Goal: Task Accomplishment & Management: Use online tool/utility

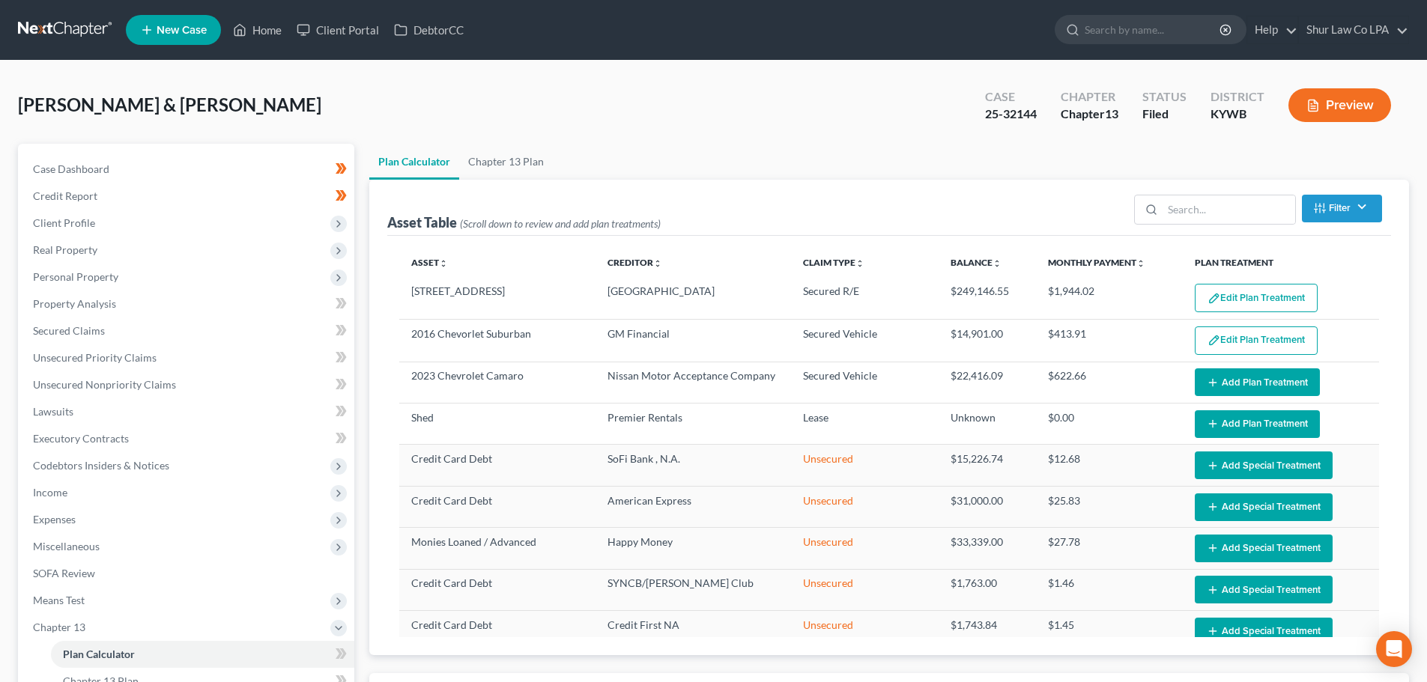
select select "35"
click at [43, 31] on link at bounding box center [66, 29] width 96 height 27
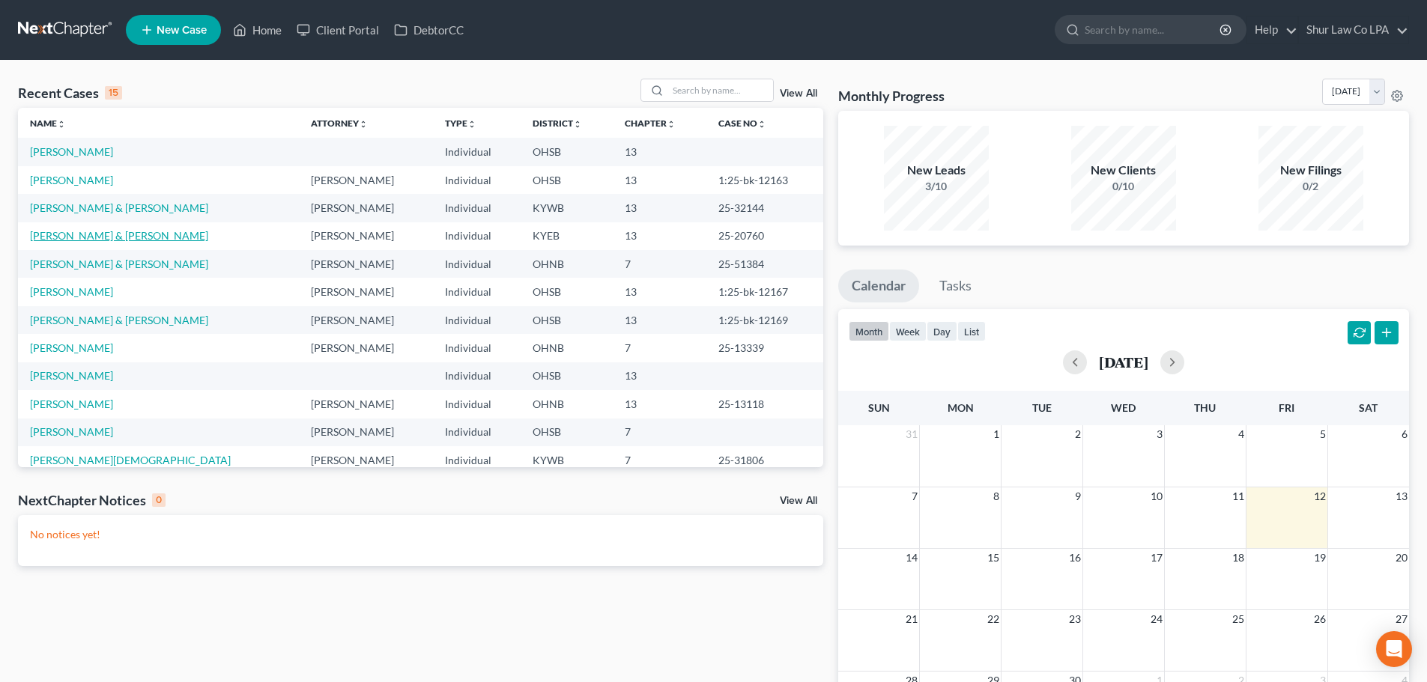
click at [76, 236] on link "[PERSON_NAME] & [PERSON_NAME]" at bounding box center [119, 235] width 178 height 13
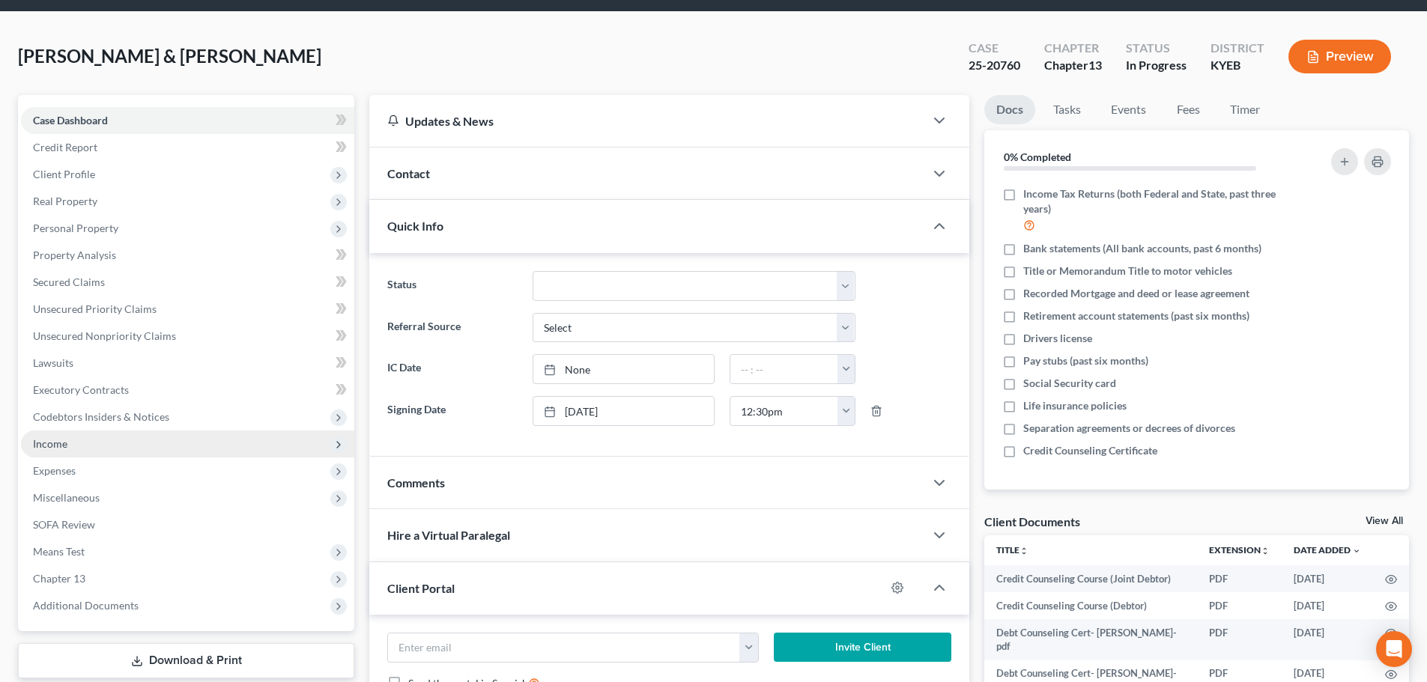
scroll to position [75, 0]
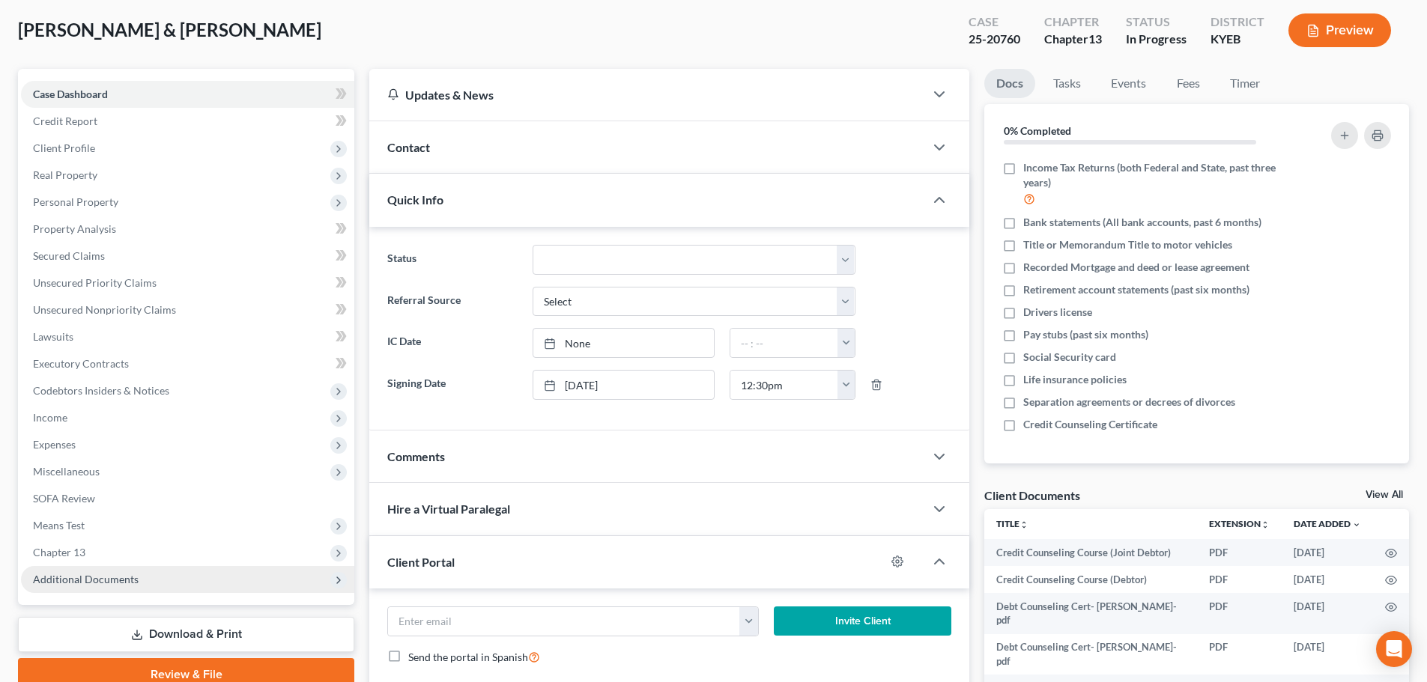
click at [124, 584] on span "Additional Documents" at bounding box center [86, 579] width 106 height 13
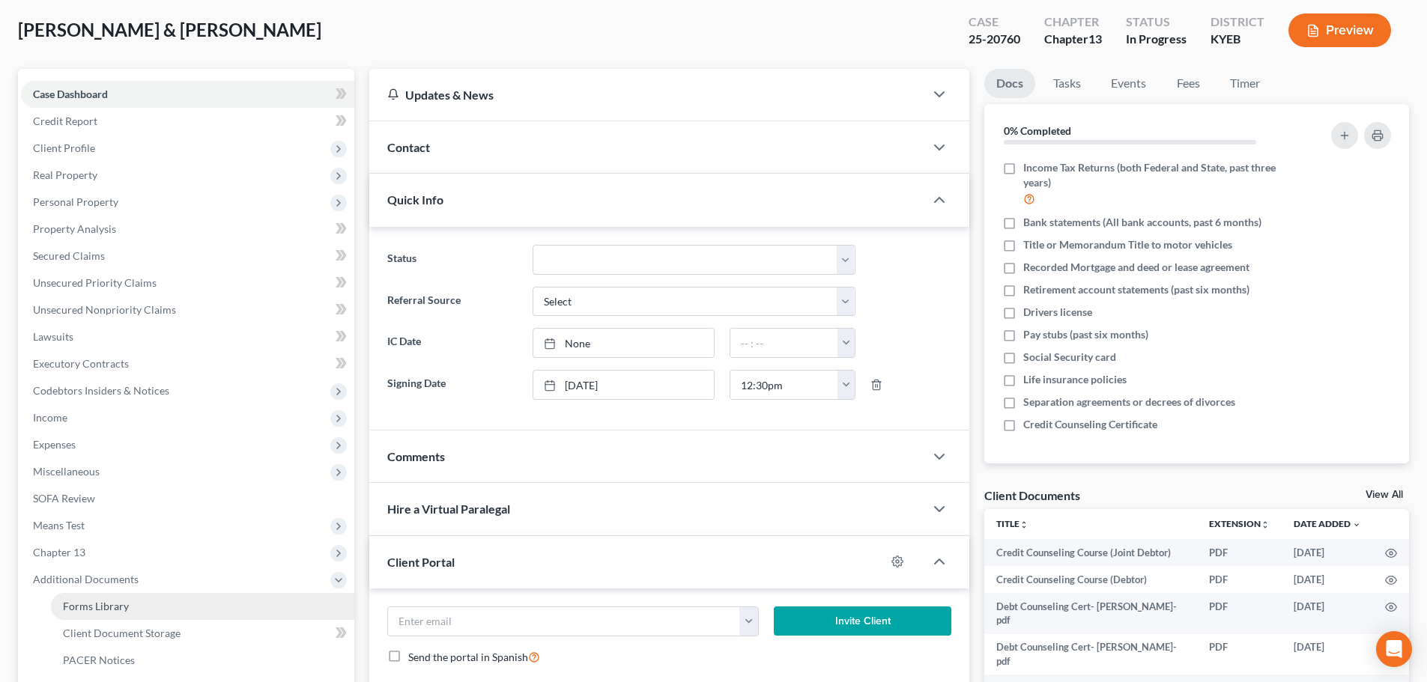
click at [129, 609] on link "Forms Library" at bounding box center [202, 606] width 303 height 27
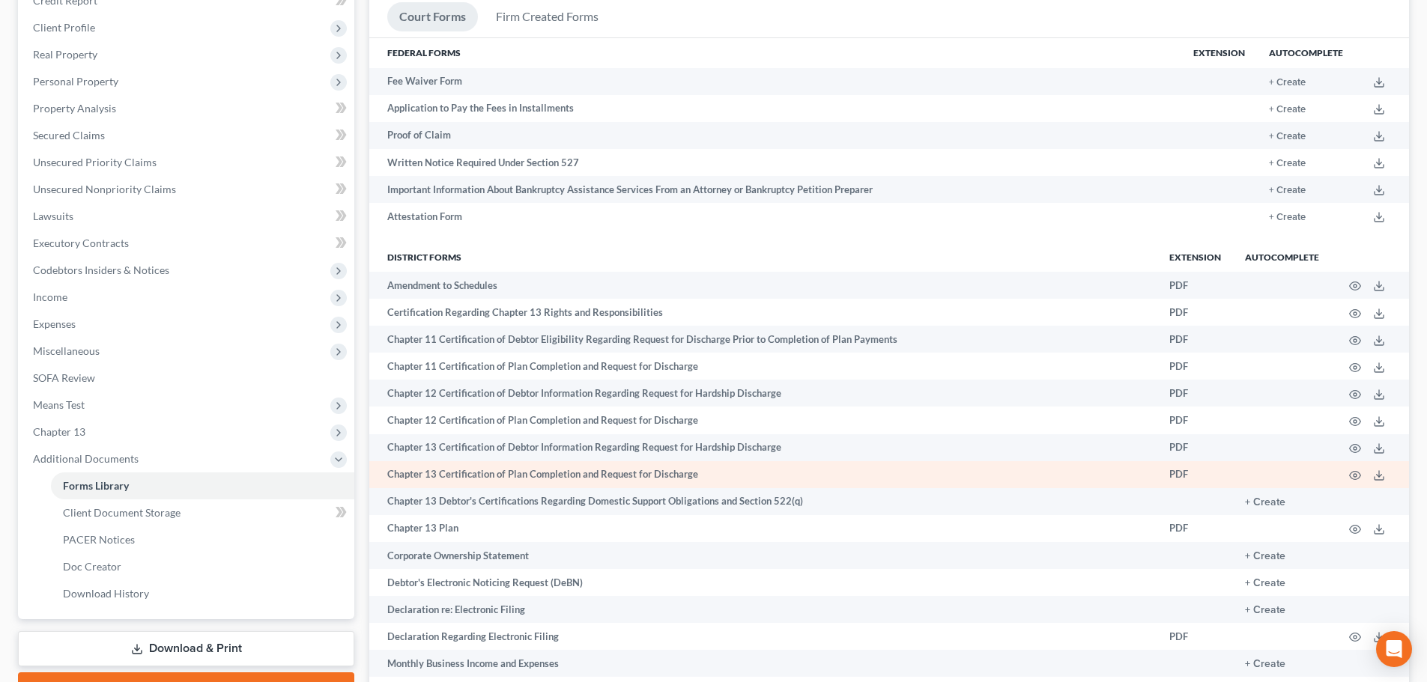
scroll to position [225, 0]
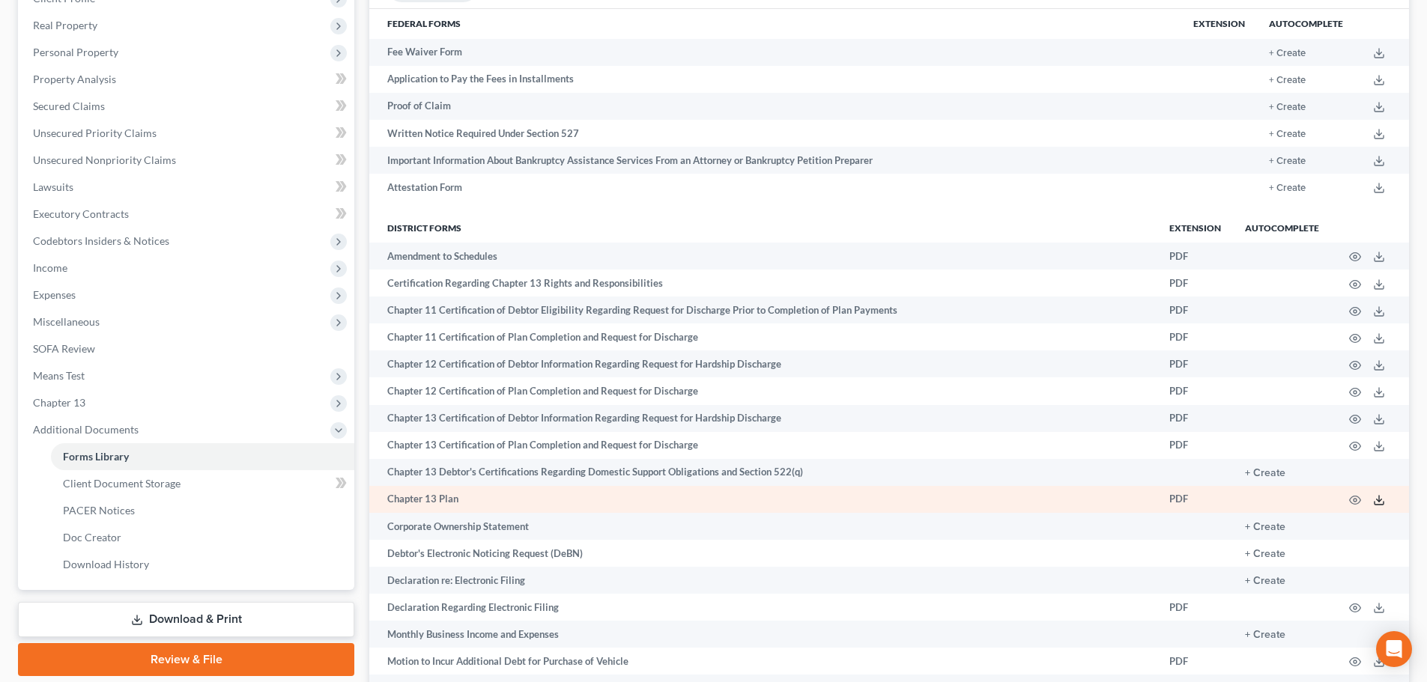
click at [1380, 504] on icon at bounding box center [1379, 500] width 12 height 12
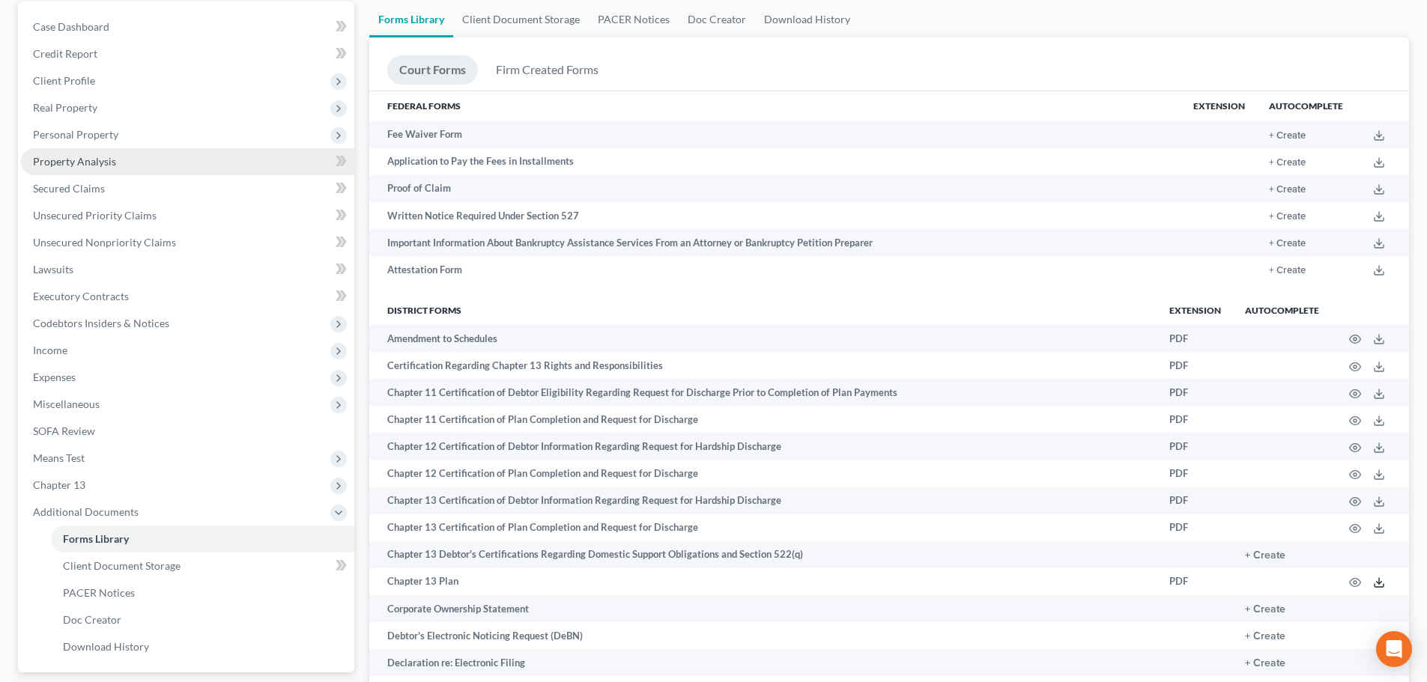
scroll to position [0, 0]
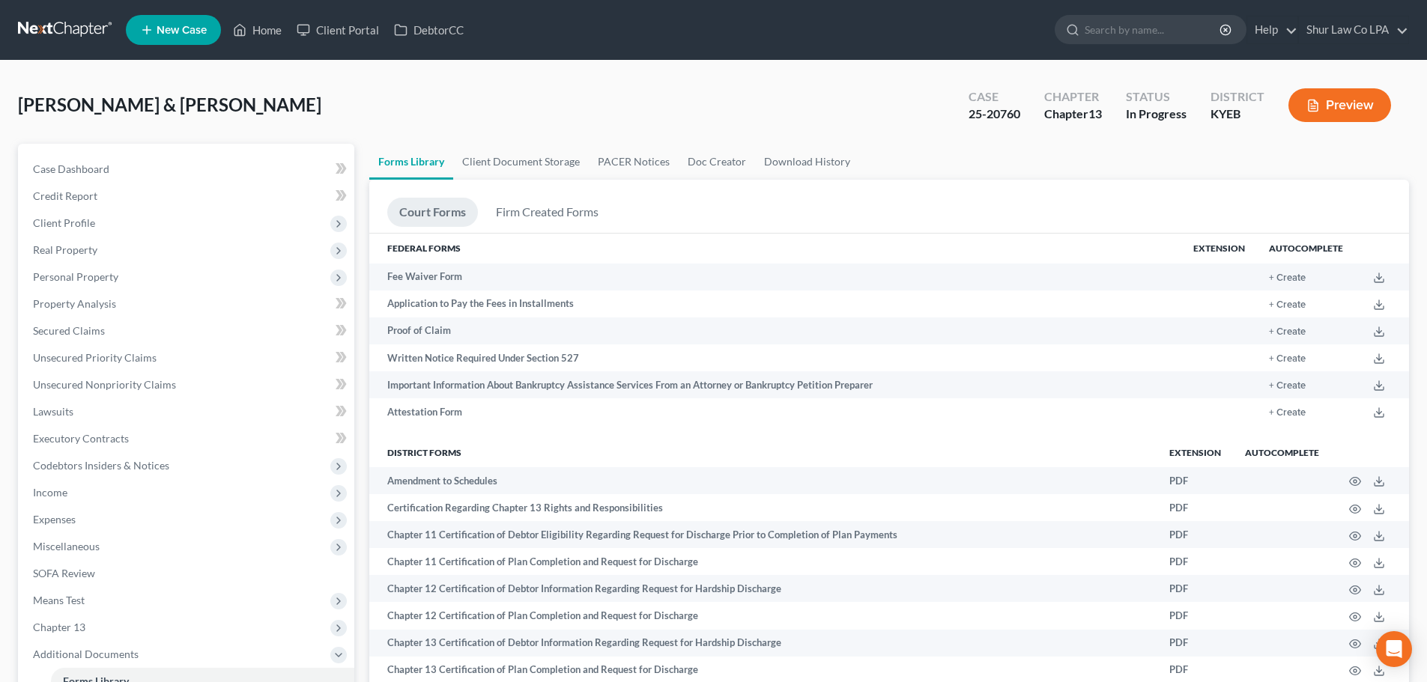
click at [1364, 109] on button "Preview" at bounding box center [1339, 105] width 103 height 34
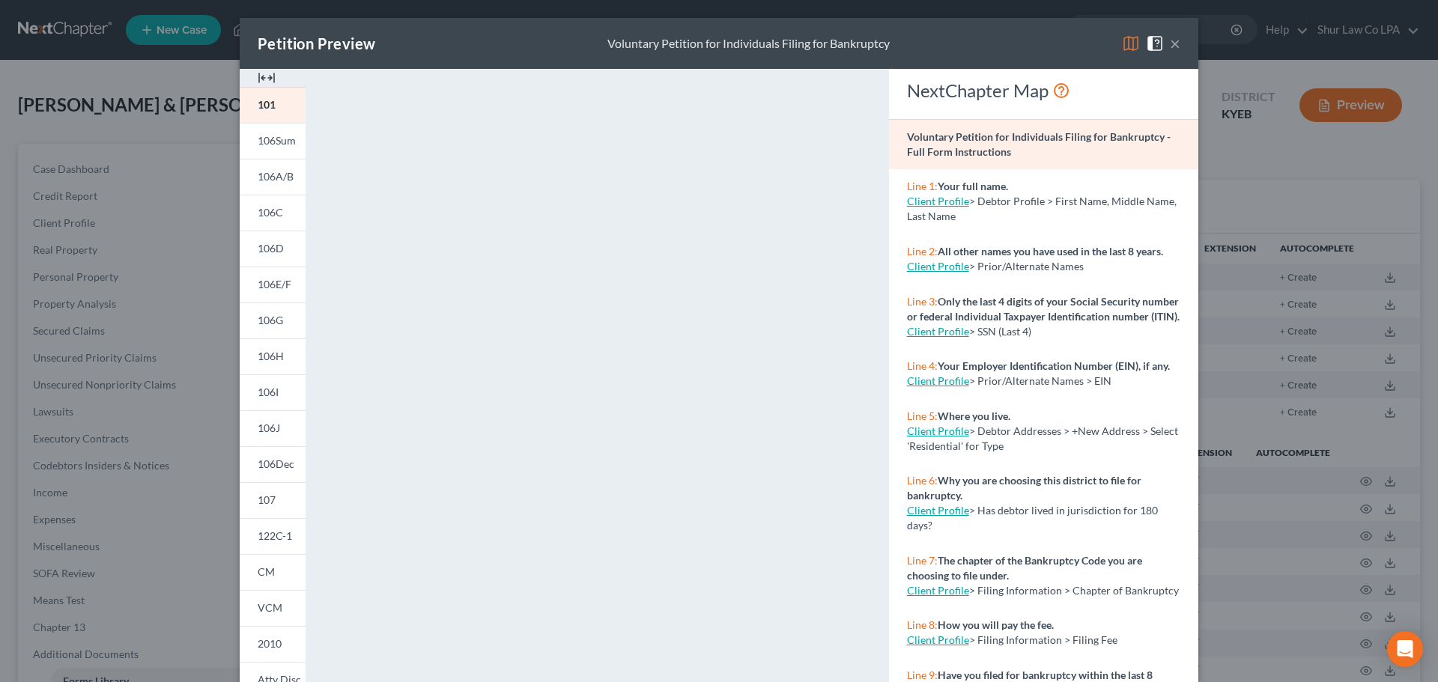
click at [1171, 40] on button "×" at bounding box center [1175, 43] width 10 height 18
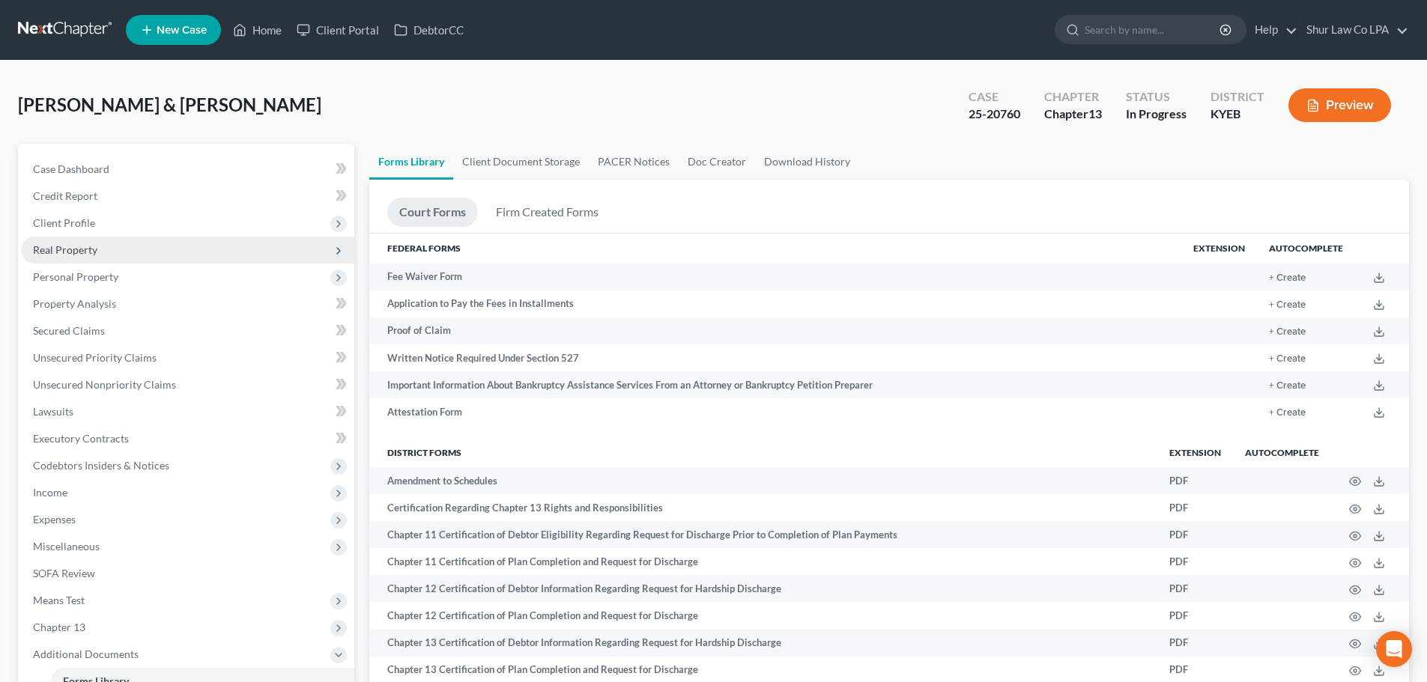
click at [77, 246] on span "Real Property" at bounding box center [65, 249] width 64 height 13
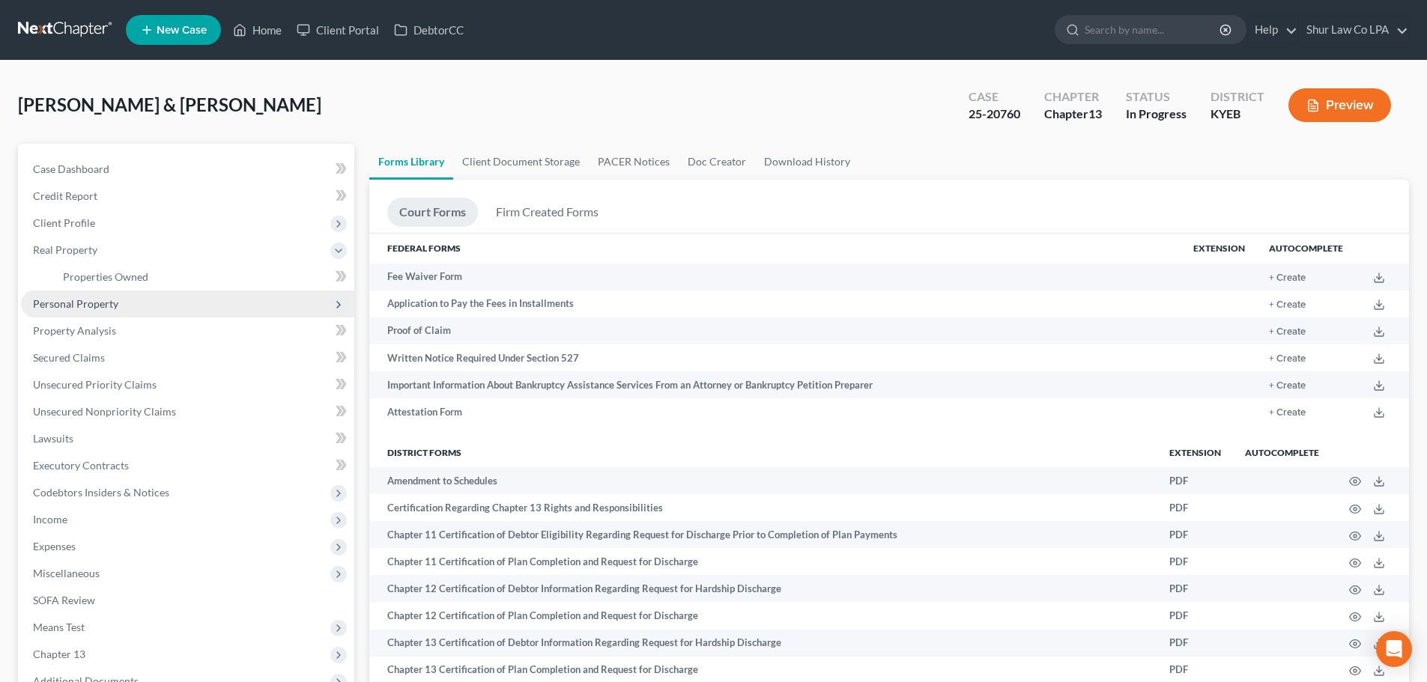
click at [81, 306] on span "Personal Property" at bounding box center [75, 303] width 85 height 13
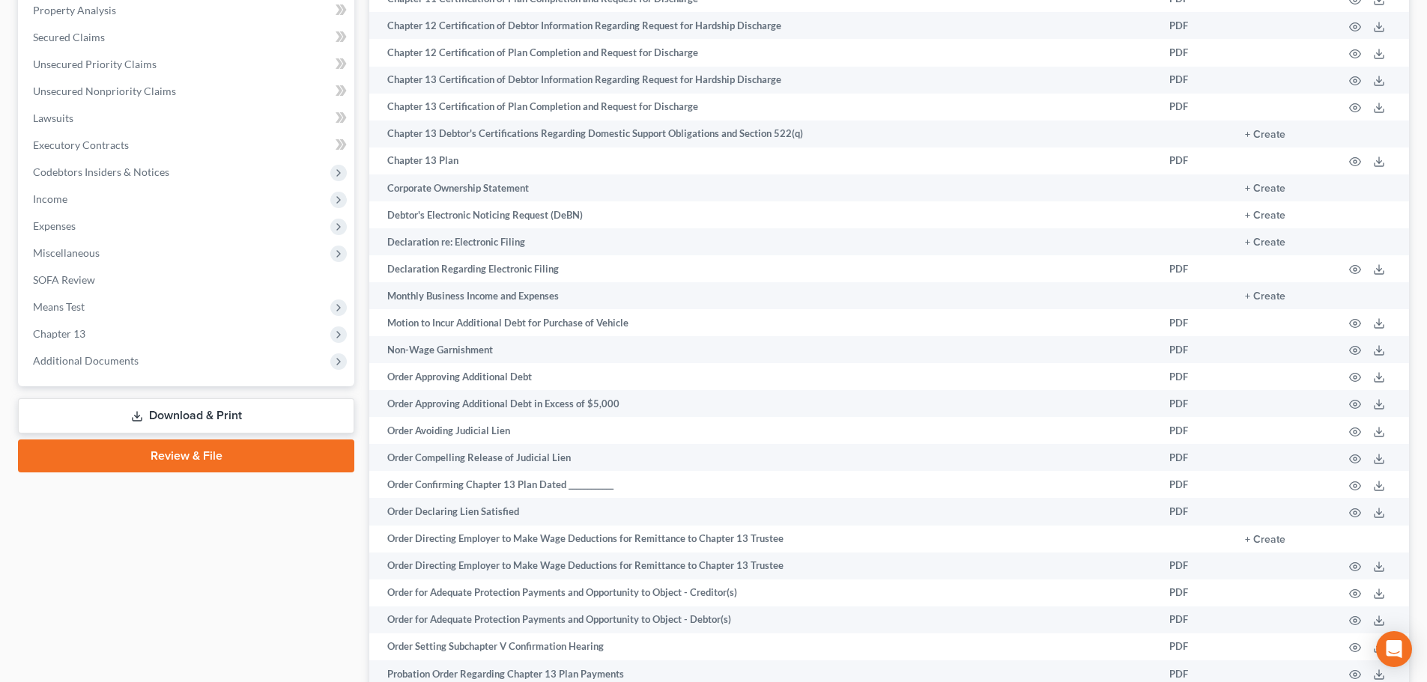
scroll to position [599, 0]
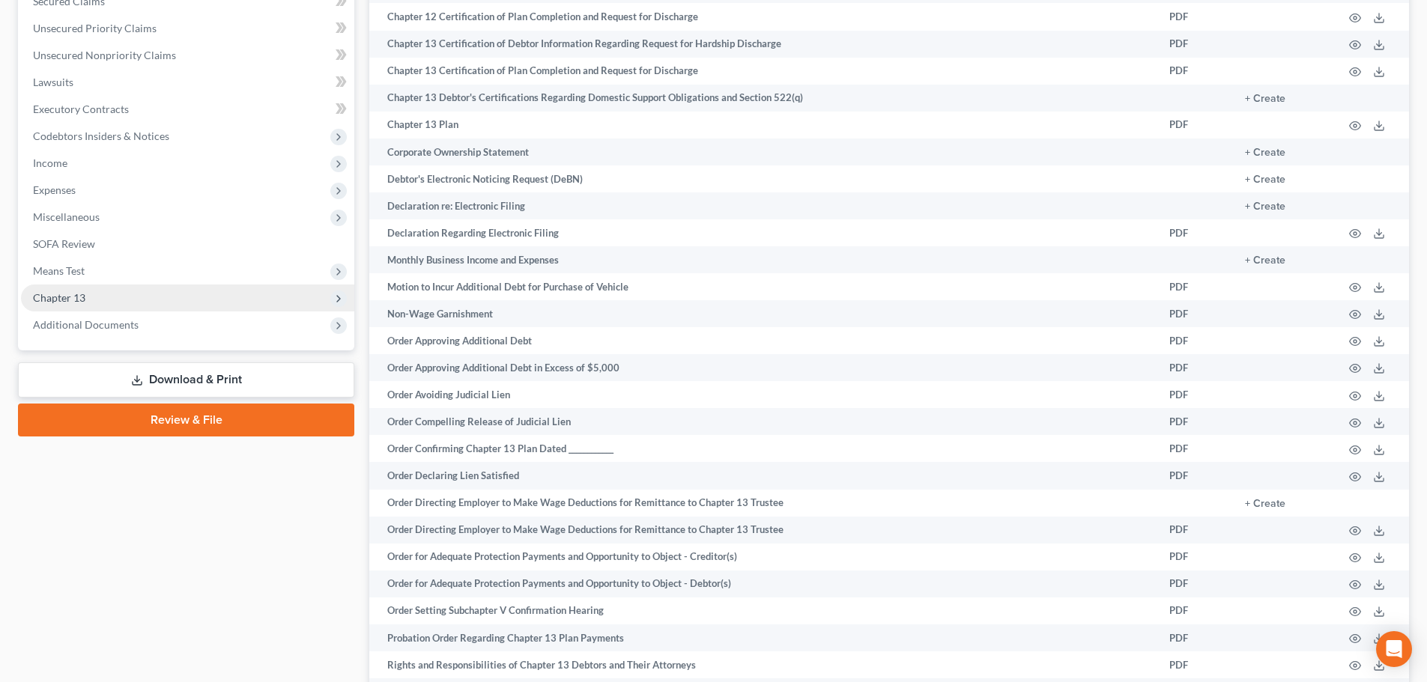
click at [62, 298] on span "Chapter 13" at bounding box center [59, 297] width 52 height 13
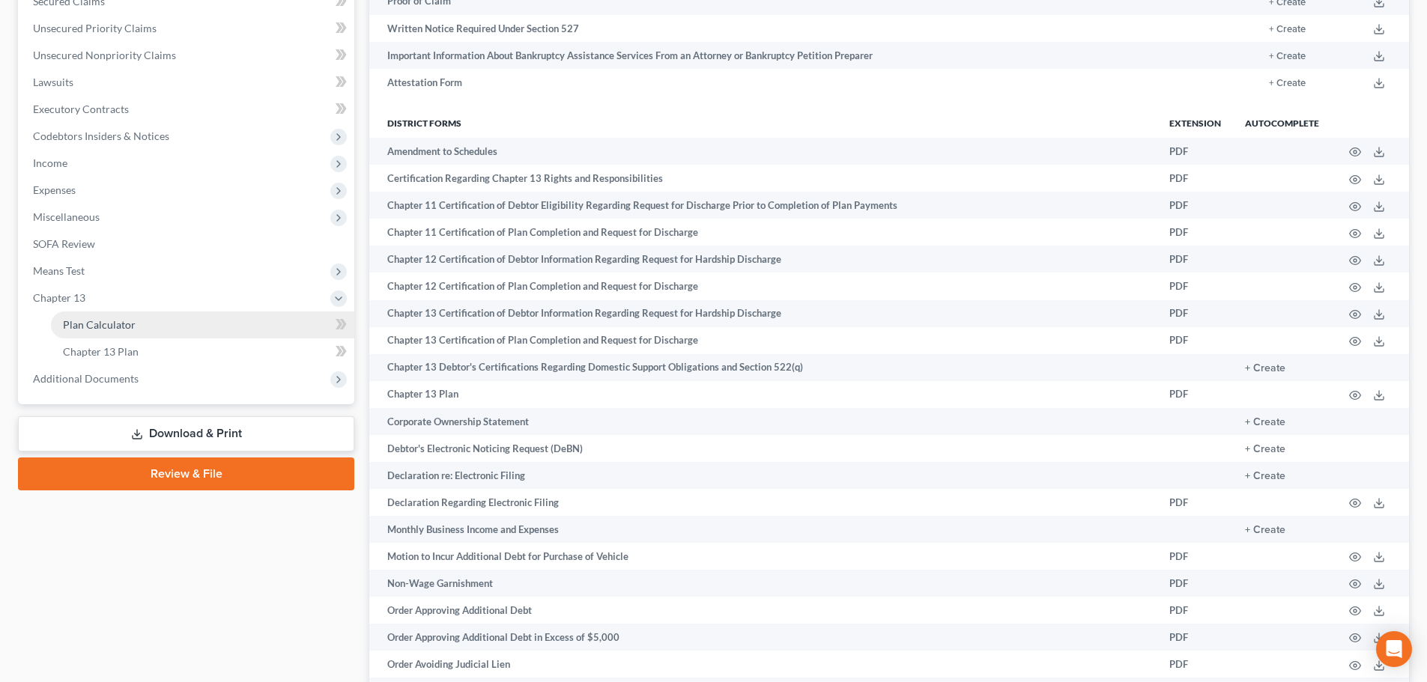
click at [87, 328] on span "Plan Calculator" at bounding box center [99, 324] width 73 height 13
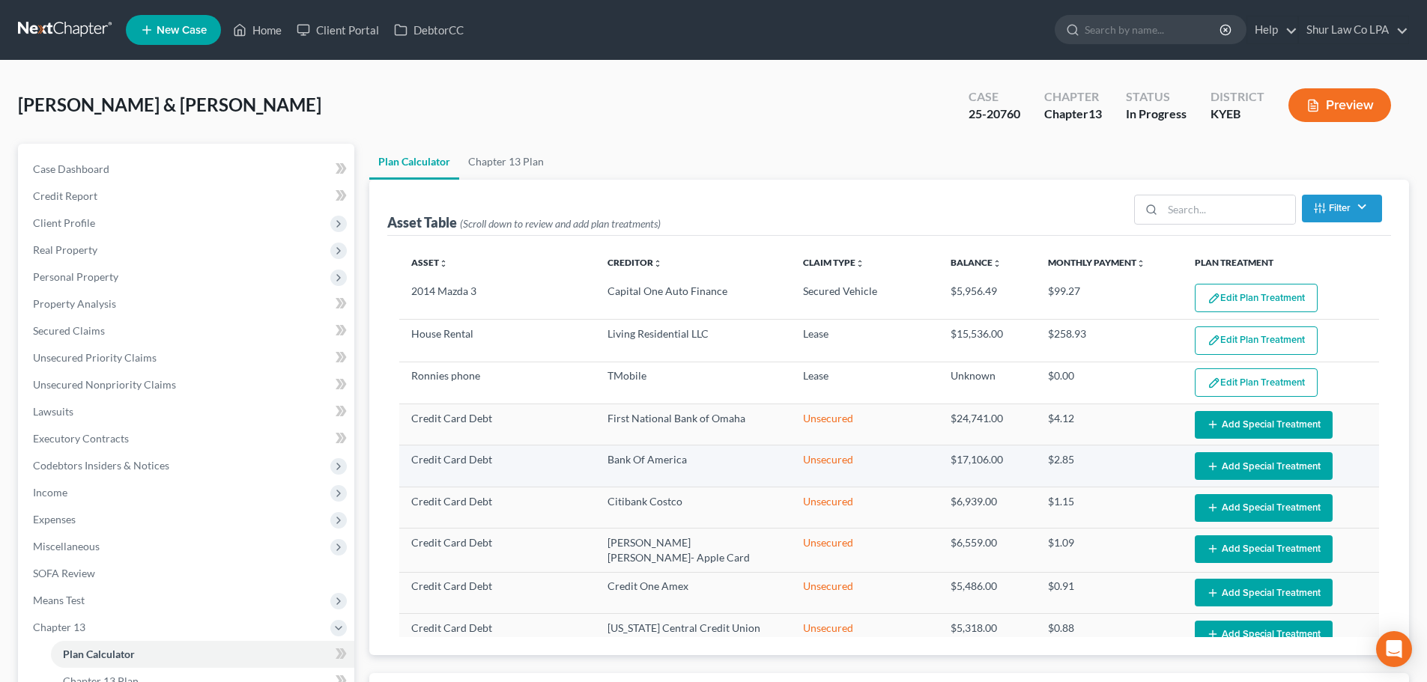
select select "59"
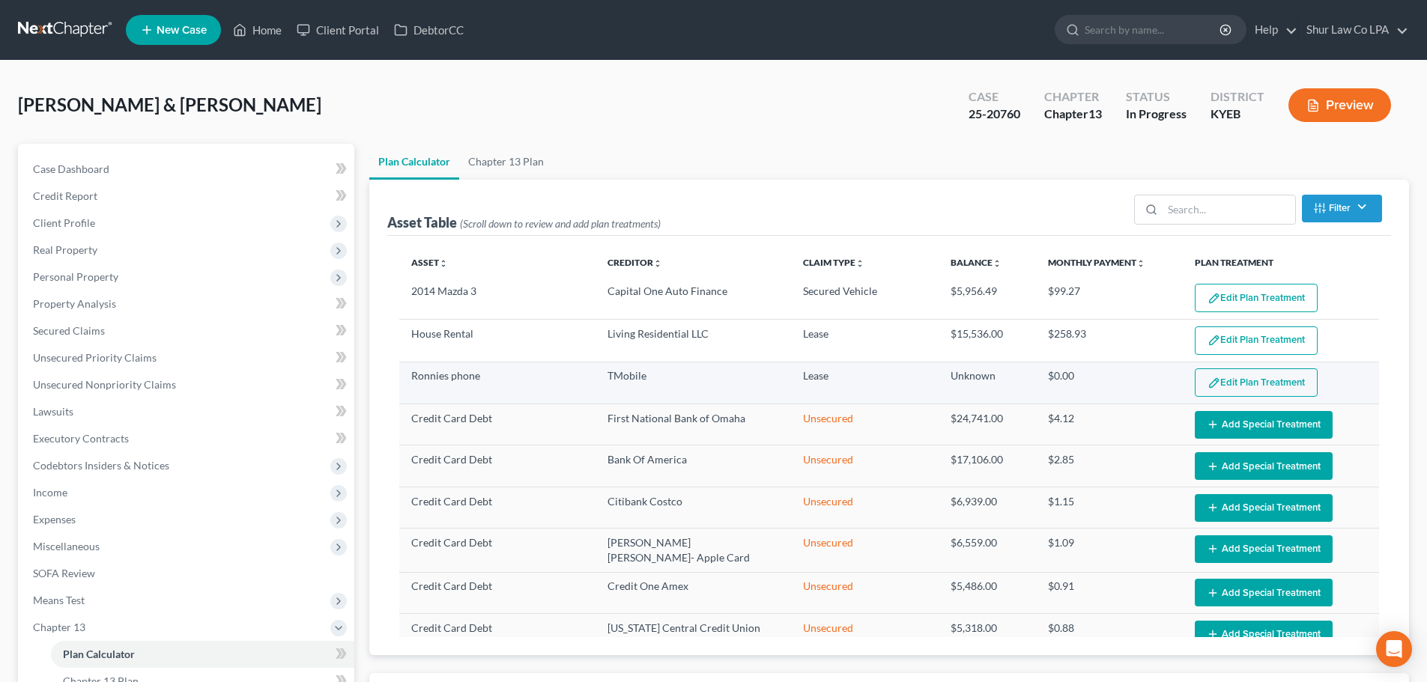
click at [1268, 389] on button "Edit Plan Treatment" at bounding box center [1256, 383] width 123 height 28
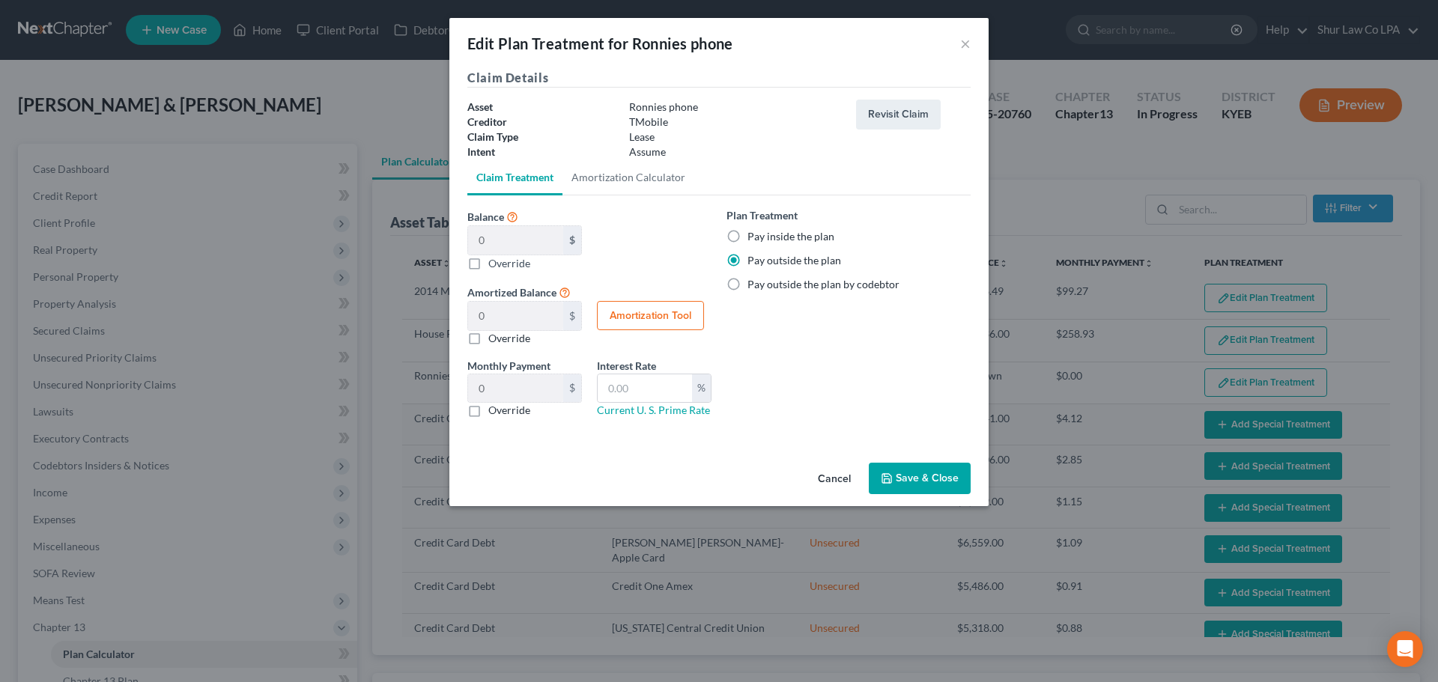
click at [942, 477] on button "Save & Close" at bounding box center [920, 478] width 102 height 31
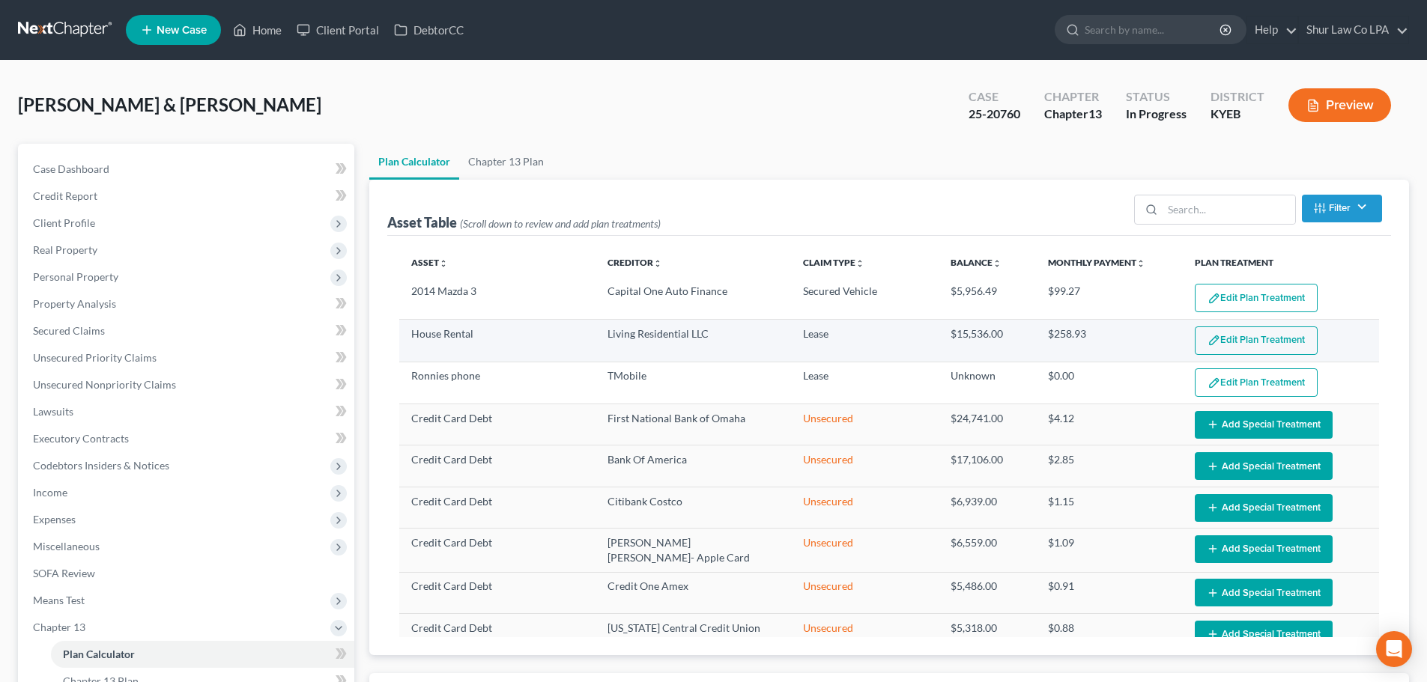
select select "59"
click at [1250, 345] on button "Edit Plan Treatment" at bounding box center [1256, 341] width 123 height 28
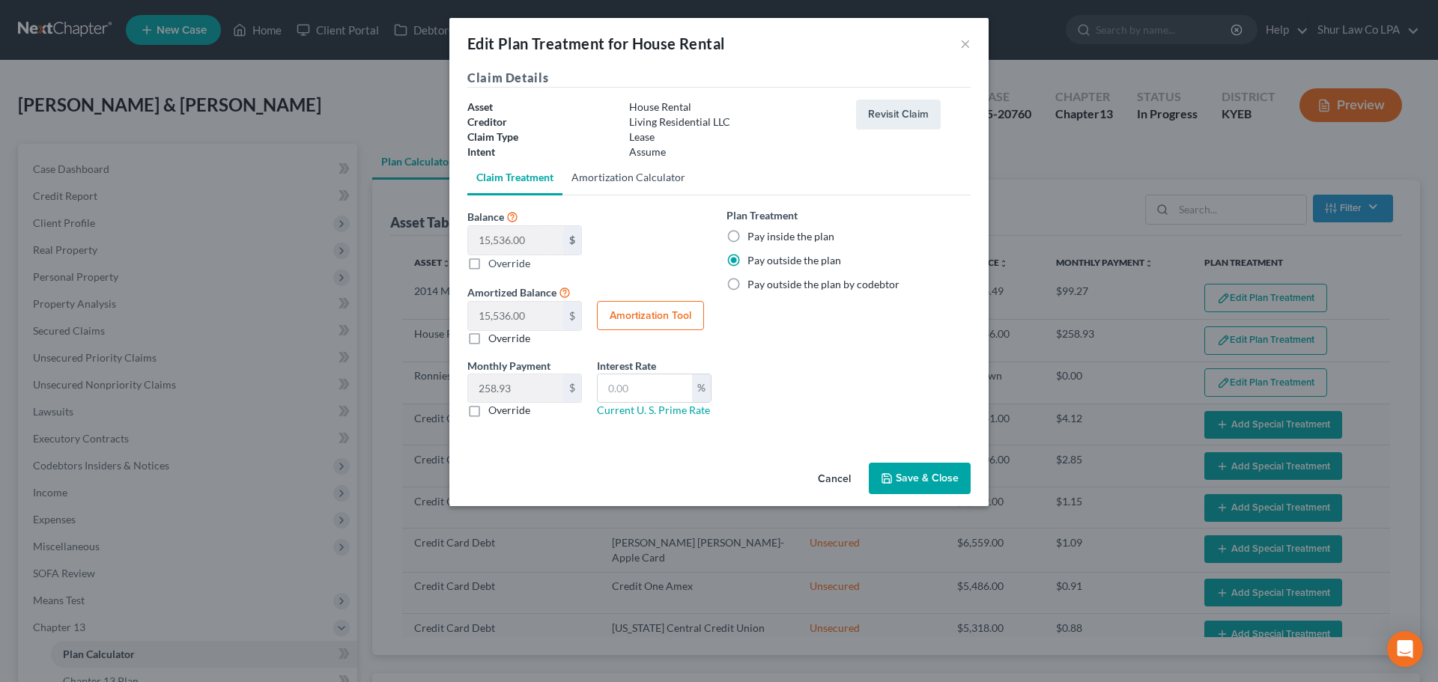
click at [629, 184] on link "Amortization Calculator" at bounding box center [629, 178] width 132 height 36
type input "15,536.00"
type input "60"
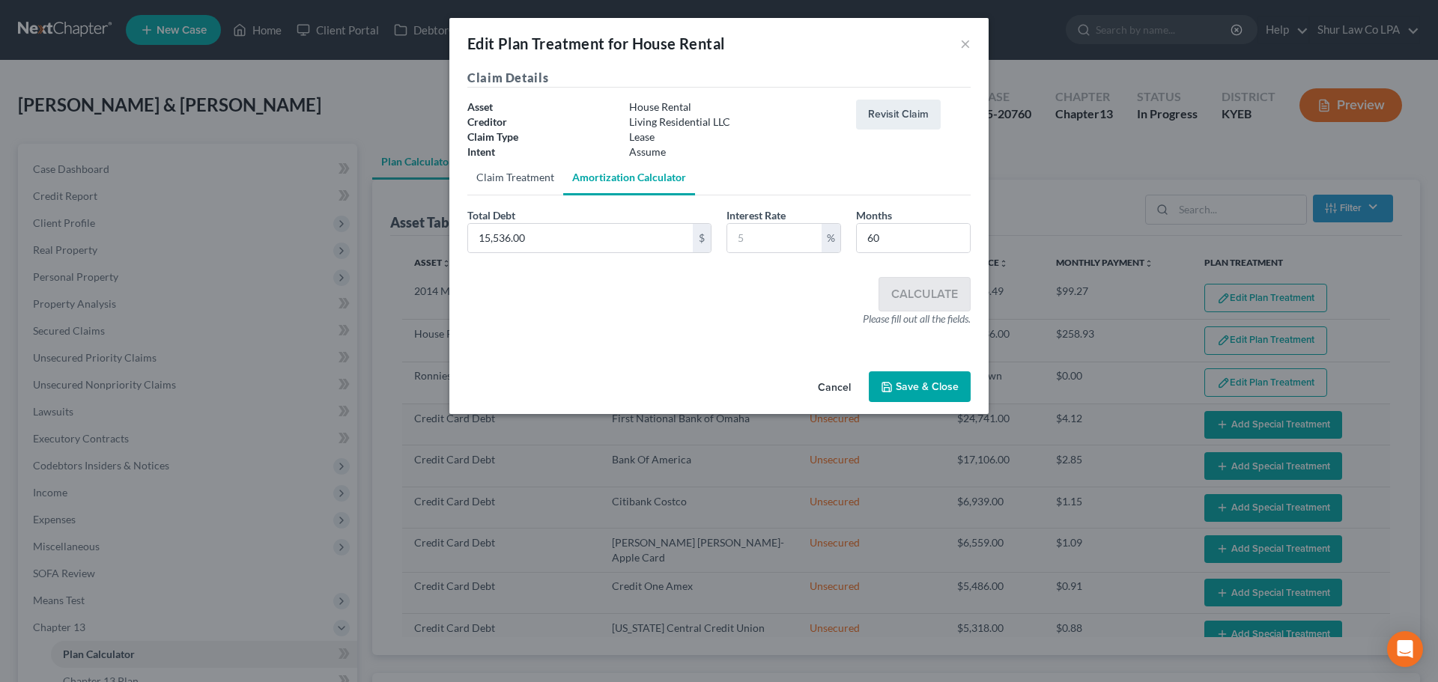
click at [530, 177] on link "Claim Treatment" at bounding box center [515, 178] width 96 height 36
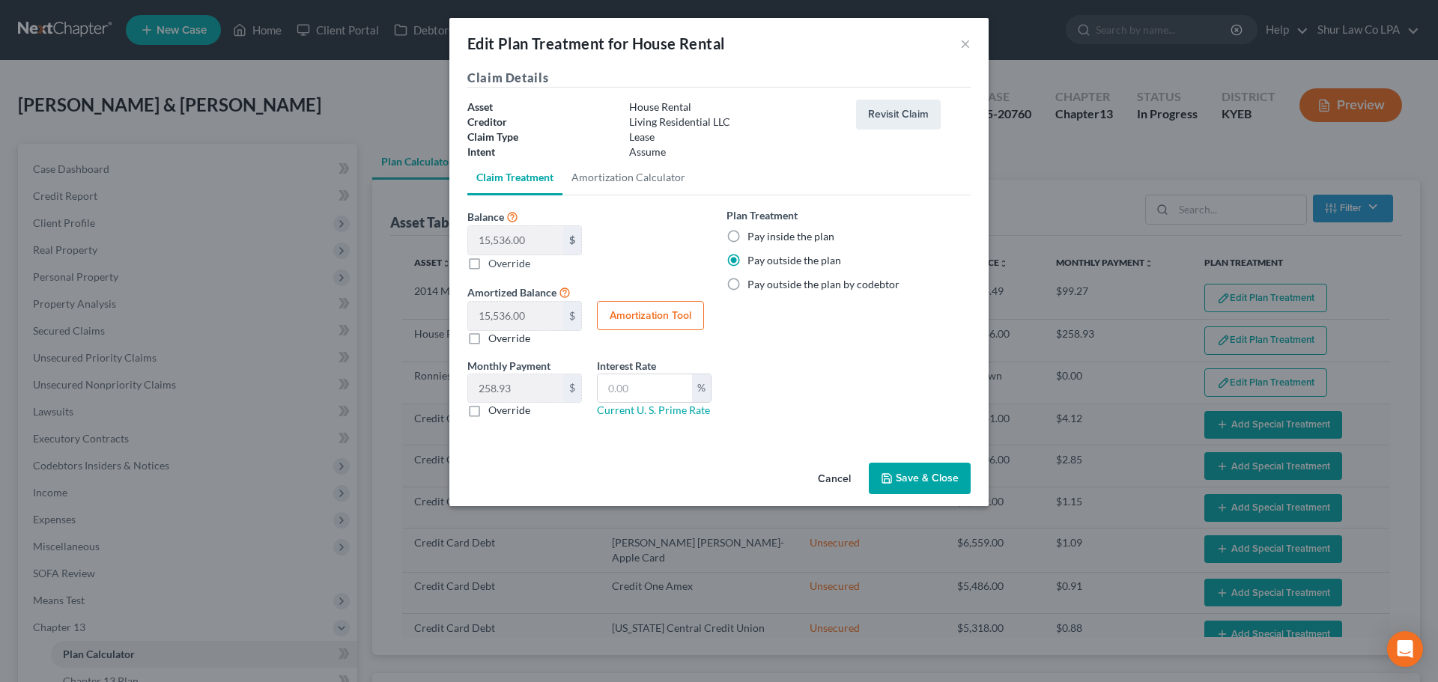
click at [919, 477] on button "Save & Close" at bounding box center [920, 478] width 102 height 31
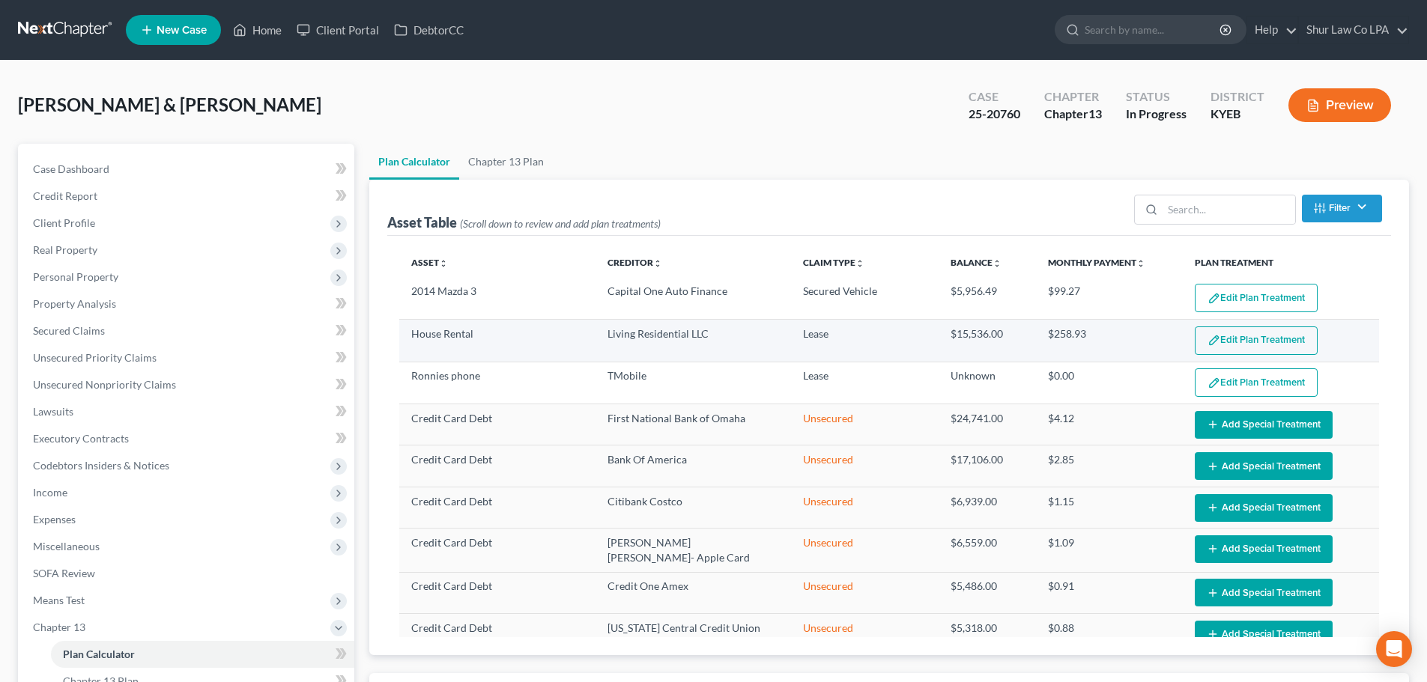
select select "59"
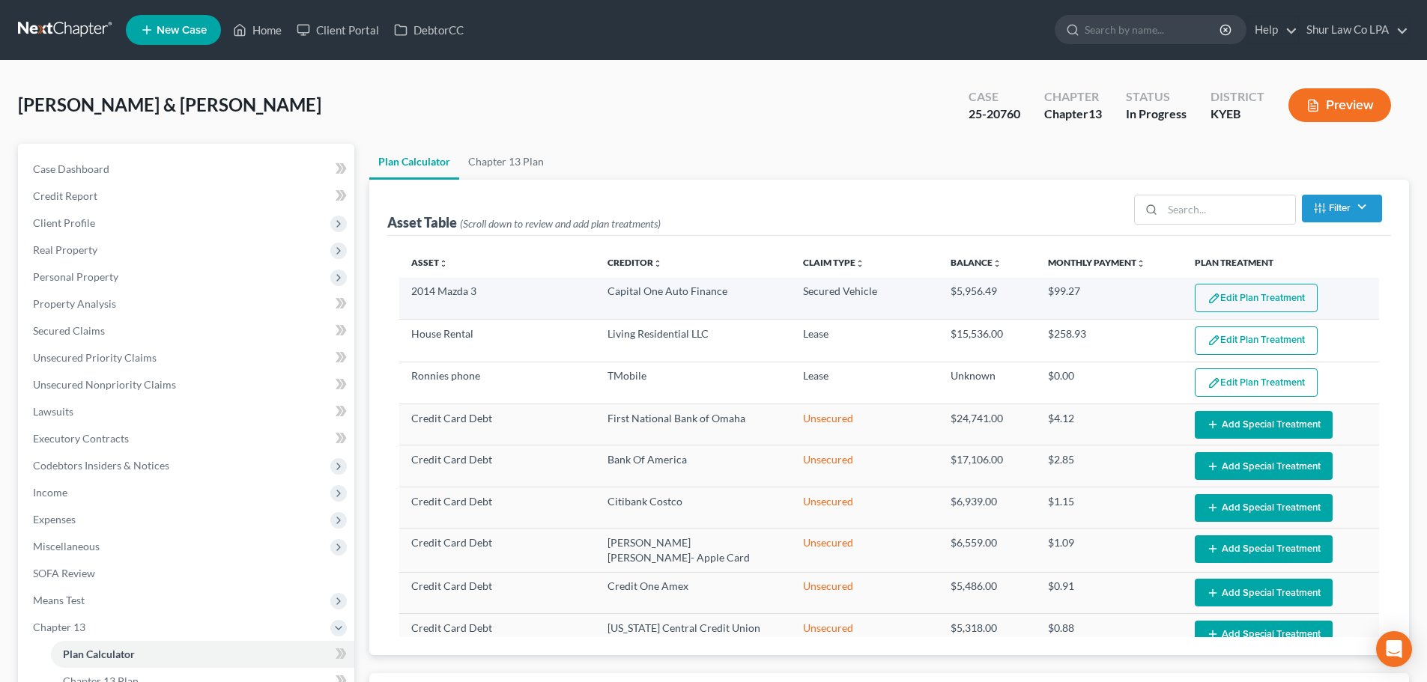
click at [1220, 304] on button "Edit Plan Treatment" at bounding box center [1256, 298] width 123 height 28
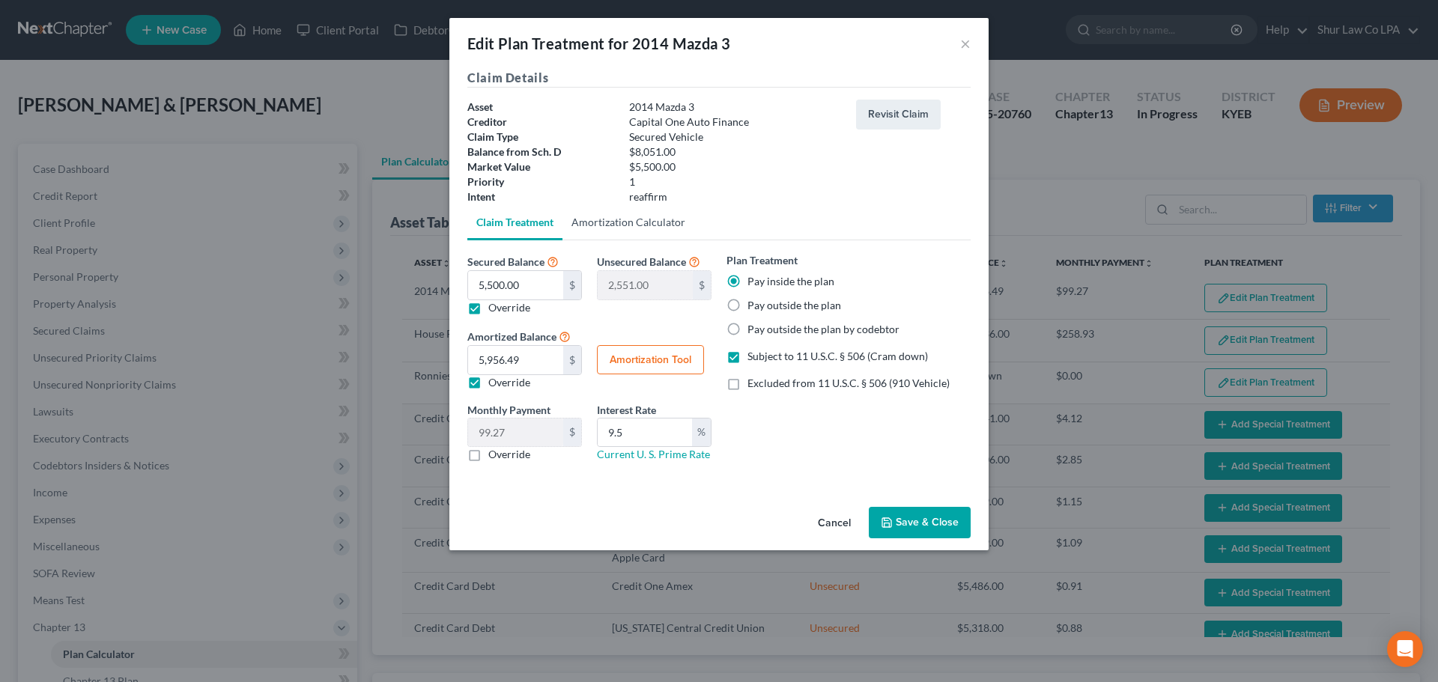
click at [647, 218] on link "Amortization Calculator" at bounding box center [629, 223] width 132 height 36
type input "5,500.00"
type input "9.5"
type input "60"
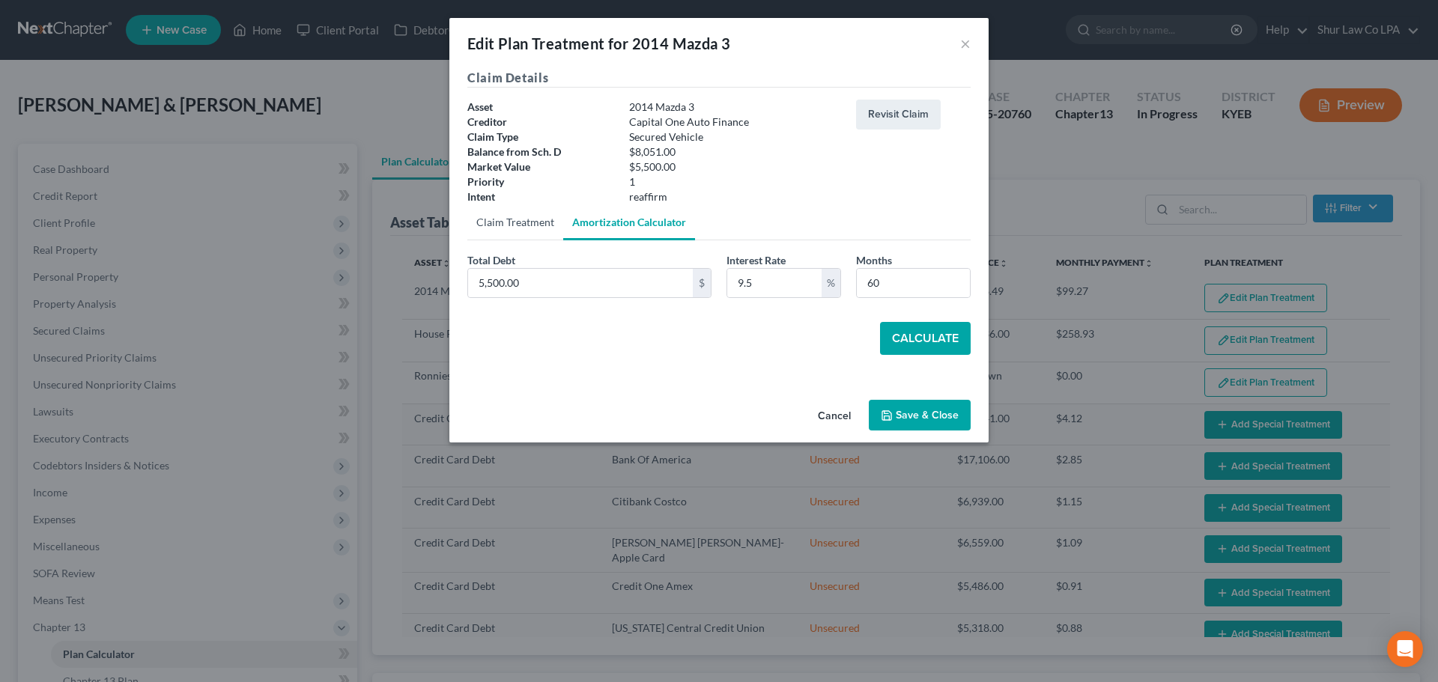
click at [523, 214] on link "Claim Treatment" at bounding box center [515, 223] width 96 height 36
